Goal: Task Accomplishment & Management: Use online tool/utility

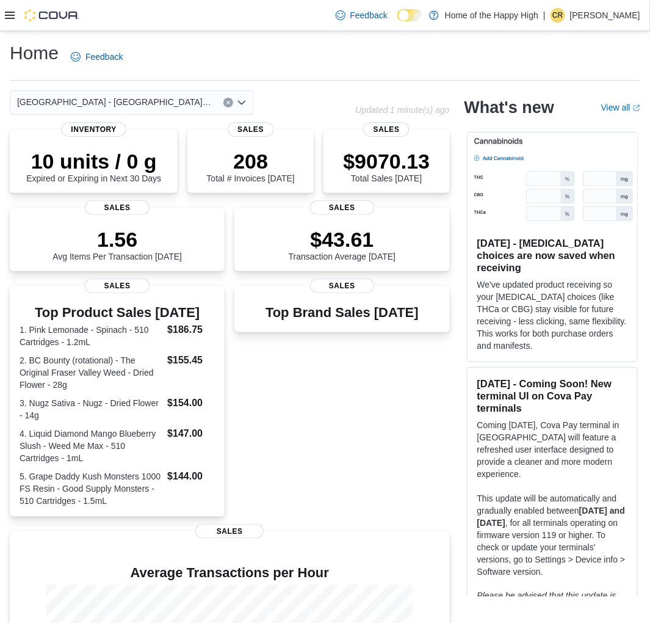
click at [14, 20] on icon at bounding box center [10, 15] width 10 height 10
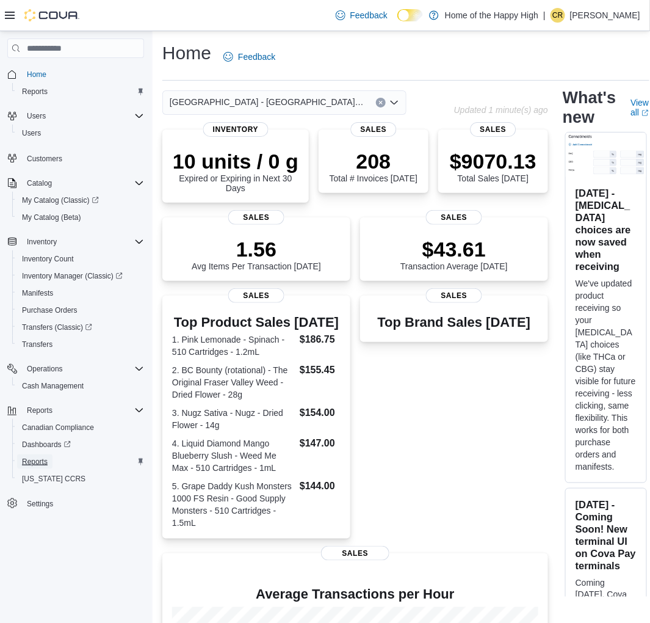
click at [41, 457] on span "Reports" at bounding box center [35, 462] width 26 height 10
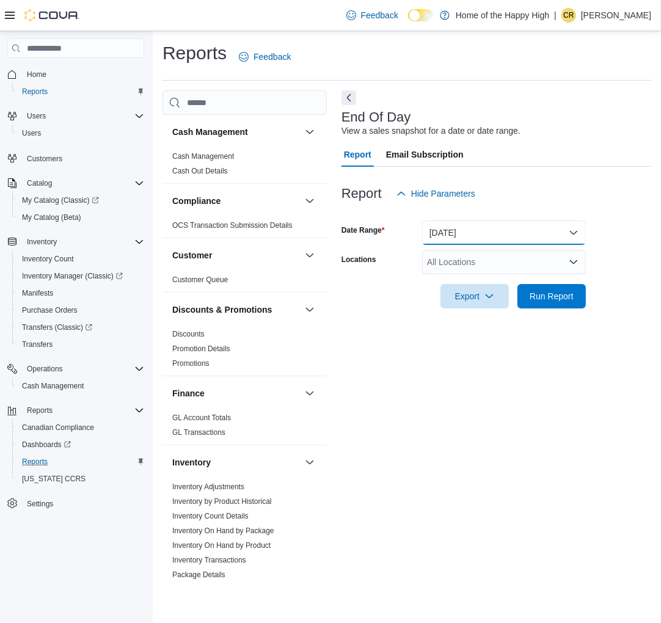
click at [475, 234] on button "[DATE]" at bounding box center [504, 232] width 164 height 24
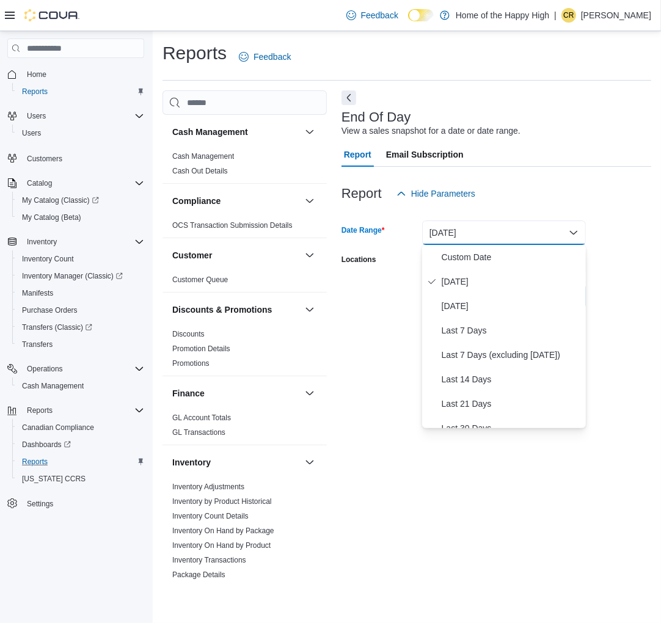
click at [410, 333] on div "End Of Day View a sales snapshot for a date or date range. Report Email Subscri…" at bounding box center [496, 336] width 310 height 492
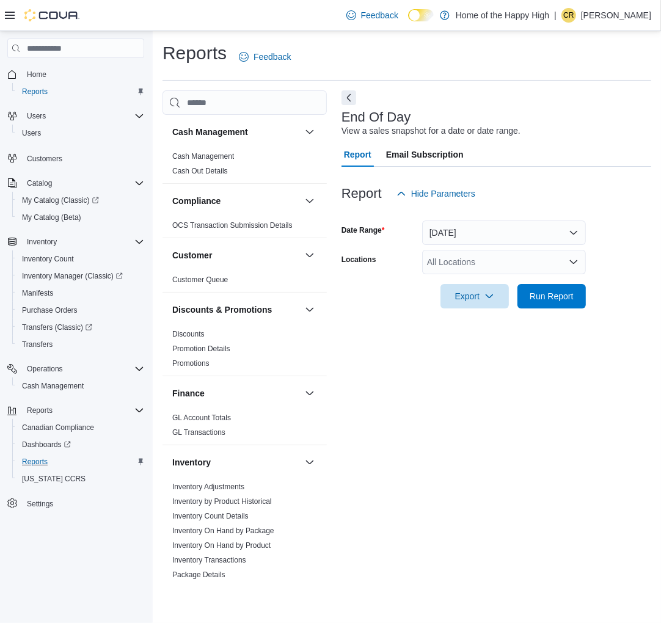
click at [446, 268] on div "All Locations" at bounding box center [504, 262] width 164 height 24
type input "*****"
click at [495, 283] on span "[GEOGRAPHIC_DATA] - [GEOGRAPHIC_DATA] - Fire & Flower" at bounding box center [595, 283] width 244 height 12
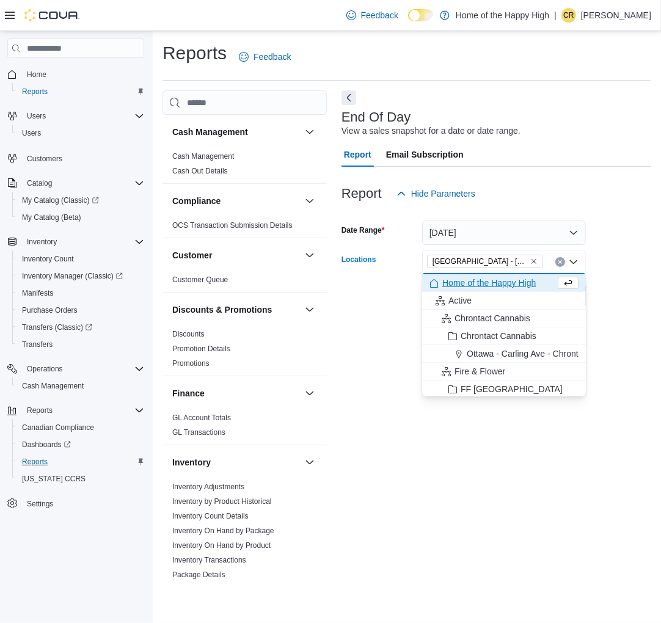
click at [531, 404] on div "End Of Day View a sales snapshot for a date or date range. Report Email Subscri…" at bounding box center [496, 336] width 310 height 492
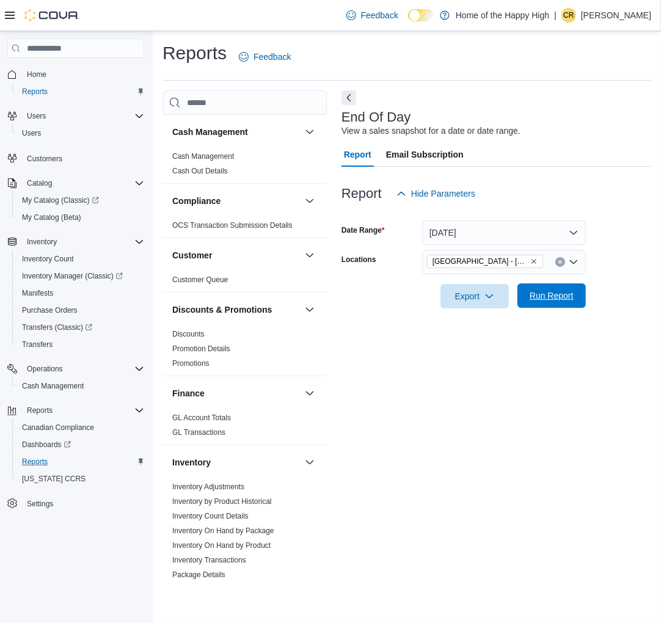
click at [551, 295] on span "Run Report" at bounding box center [552, 295] width 44 height 12
